Goal: Transaction & Acquisition: Purchase product/service

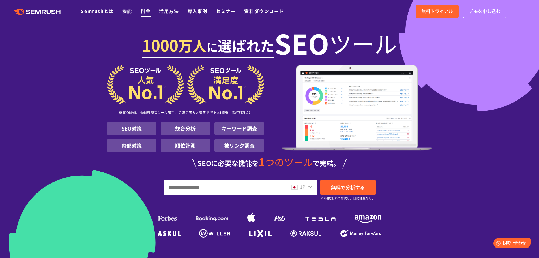
click at [149, 9] on link "料金" at bounding box center [146, 11] width 10 height 7
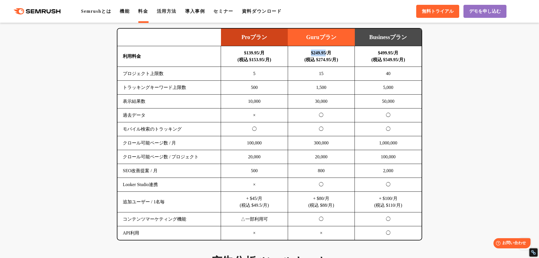
drag, startPoint x: 309, startPoint y: 52, endPoint x: 325, endPoint y: 51, distance: 16.5
click at [325, 51] on b "$249.95/月 (税込 $274.95/月)" at bounding box center [321, 56] width 34 height 12
copy b "$249.95"
drag, startPoint x: 314, startPoint y: 61, endPoint x: 338, endPoint y: 62, distance: 24.1
click at [338, 62] on b "$249.95/月 (税込 $274.95/月)" at bounding box center [321, 56] width 34 height 12
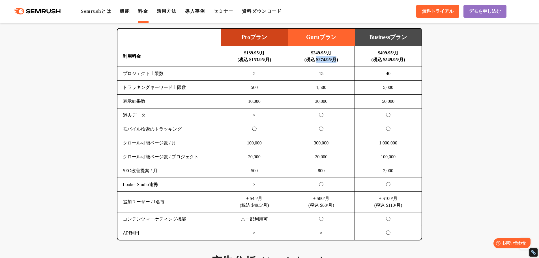
click at [331, 60] on b "$249.95/月 (税込 $274.95/月)" at bounding box center [321, 56] width 34 height 12
drag, startPoint x: 329, startPoint y: 60, endPoint x: 315, endPoint y: 61, distance: 13.6
click at [315, 61] on b "$249.95/月 (税込 $274.95/月)" at bounding box center [321, 56] width 34 height 12
click at [318, 59] on b "$249.95/月 (税込 $274.95/月)" at bounding box center [321, 56] width 34 height 12
drag, startPoint x: 315, startPoint y: 59, endPoint x: 337, endPoint y: 61, distance: 21.5
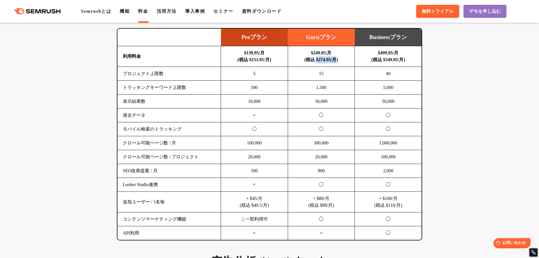
click at [337, 61] on b "$249.95/月 (税込 $274.95/月)" at bounding box center [321, 56] width 34 height 12
copy b "$274.95/月"
